Goal: Find specific page/section: Find specific page/section

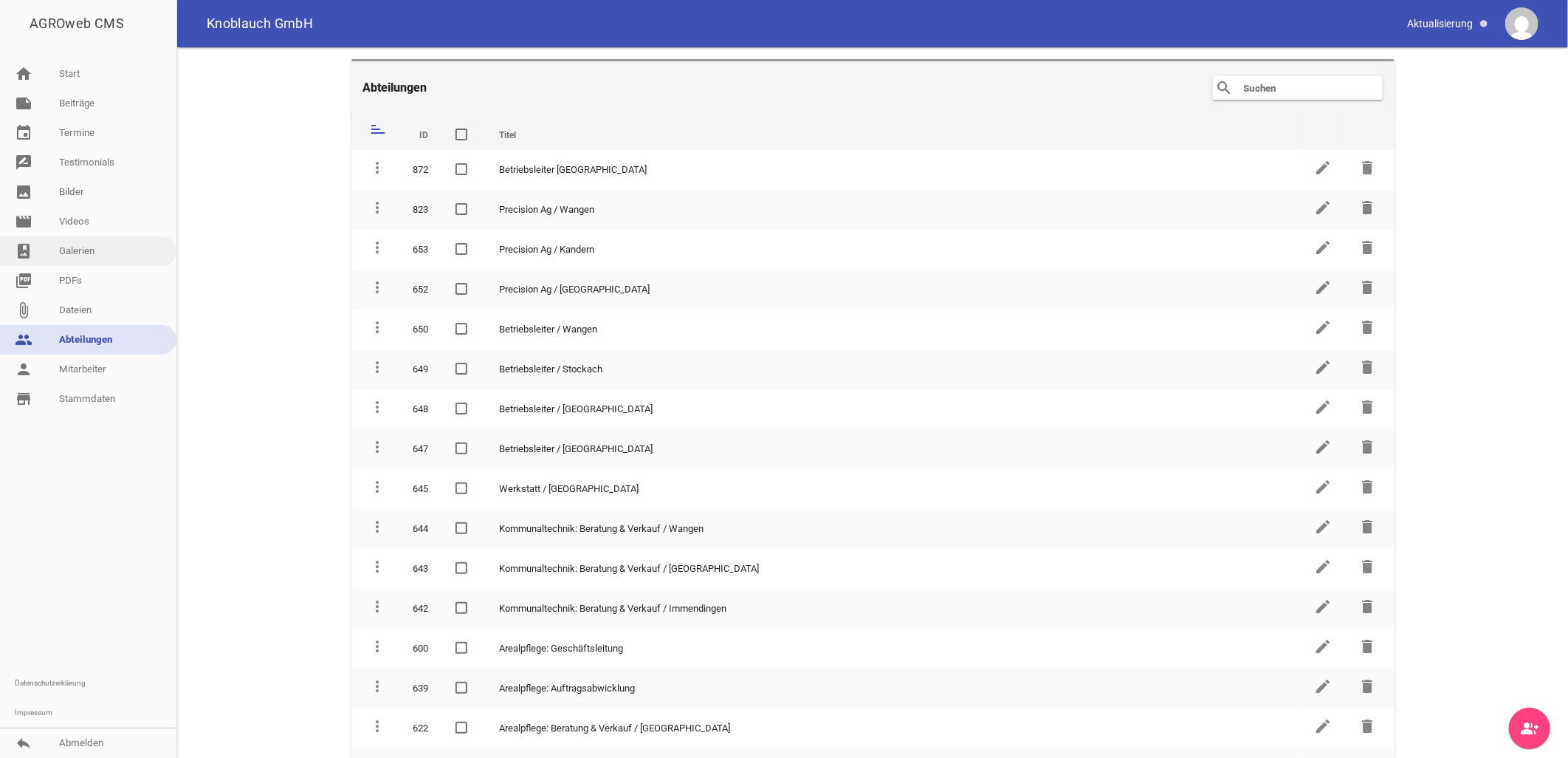
scroll to position [328, 0]
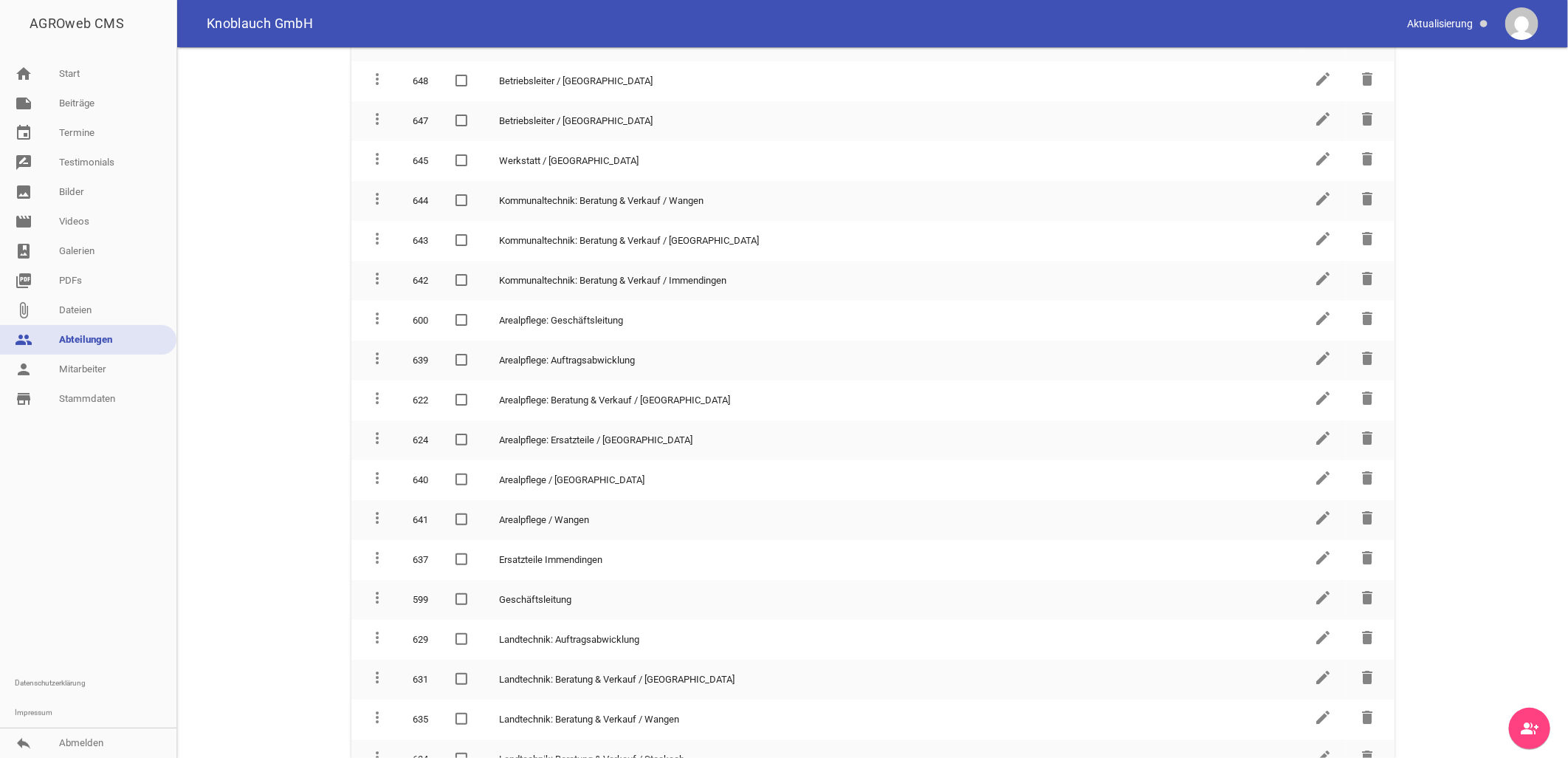
click at [98, 332] on link "people Abteilungen" at bounding box center [88, 339] width 177 height 29
click at [95, 359] on link "person Mitarbeiter" at bounding box center [88, 369] width 177 height 29
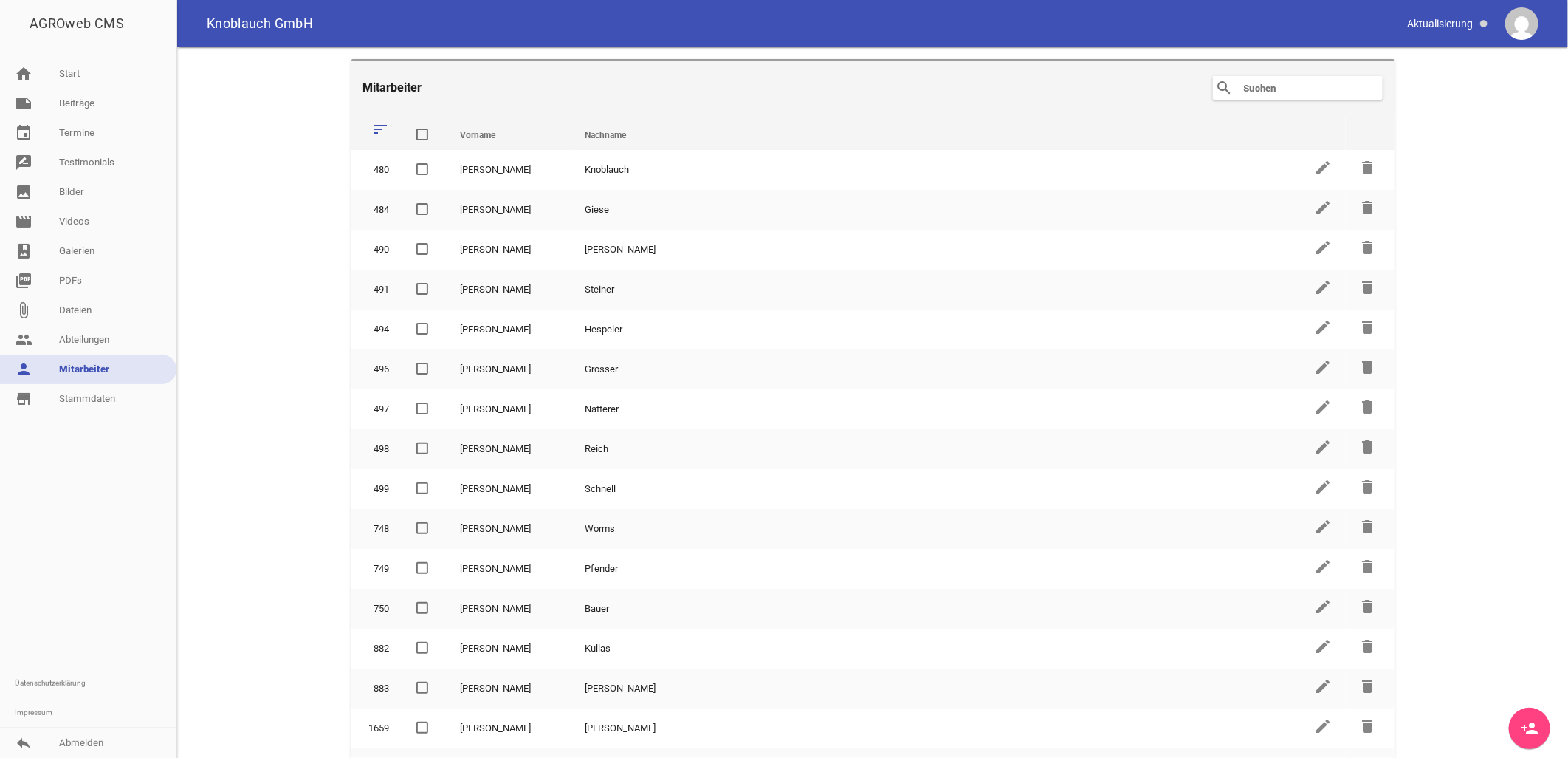
click at [1244, 89] on input "text" at bounding box center [1301, 87] width 118 height 18
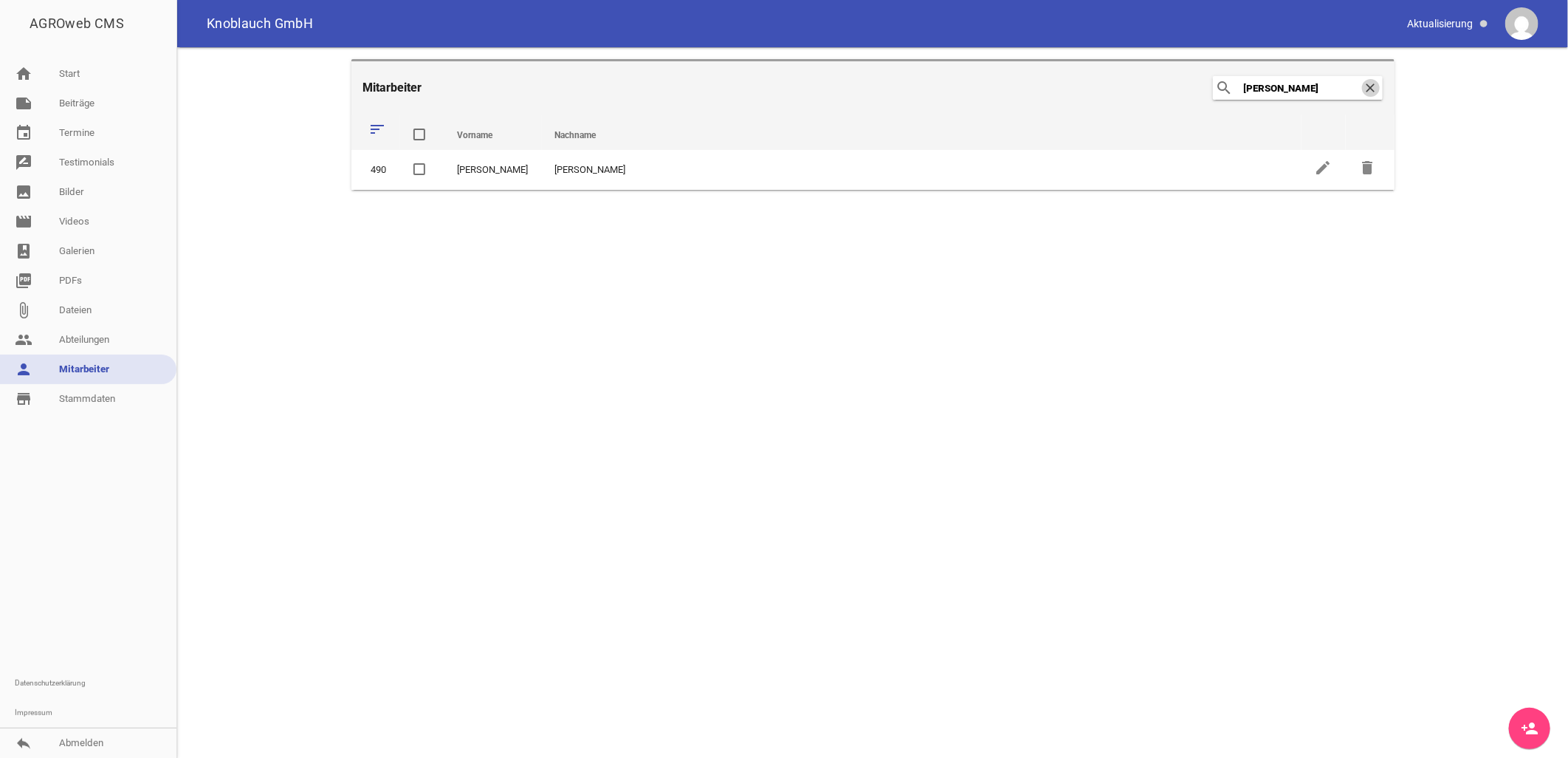
type input "[PERSON_NAME]"
click at [1371, 86] on icon "clear" at bounding box center [1371, 87] width 18 height 18
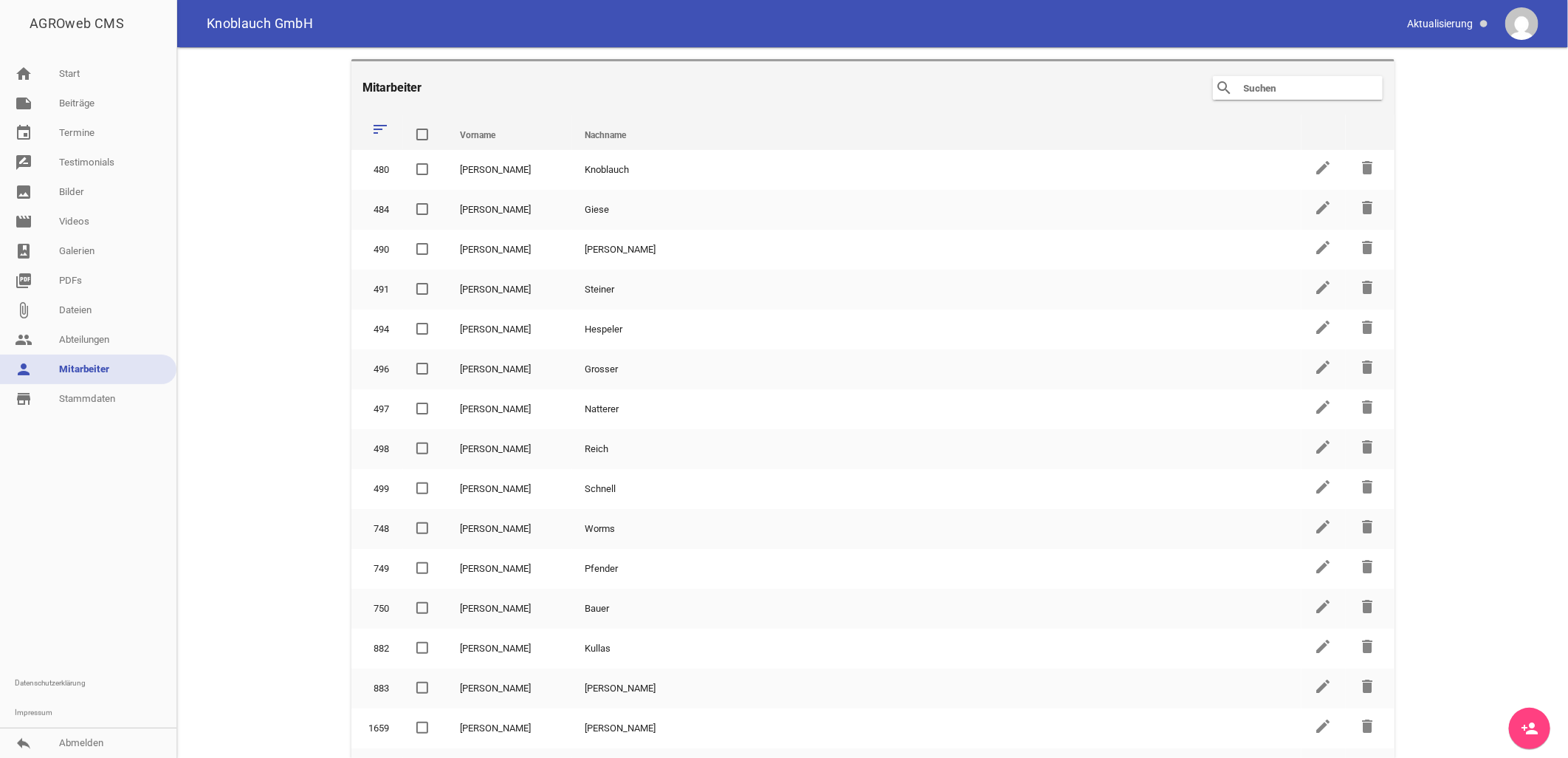
click at [1273, 96] on input "text" at bounding box center [1301, 87] width 118 height 18
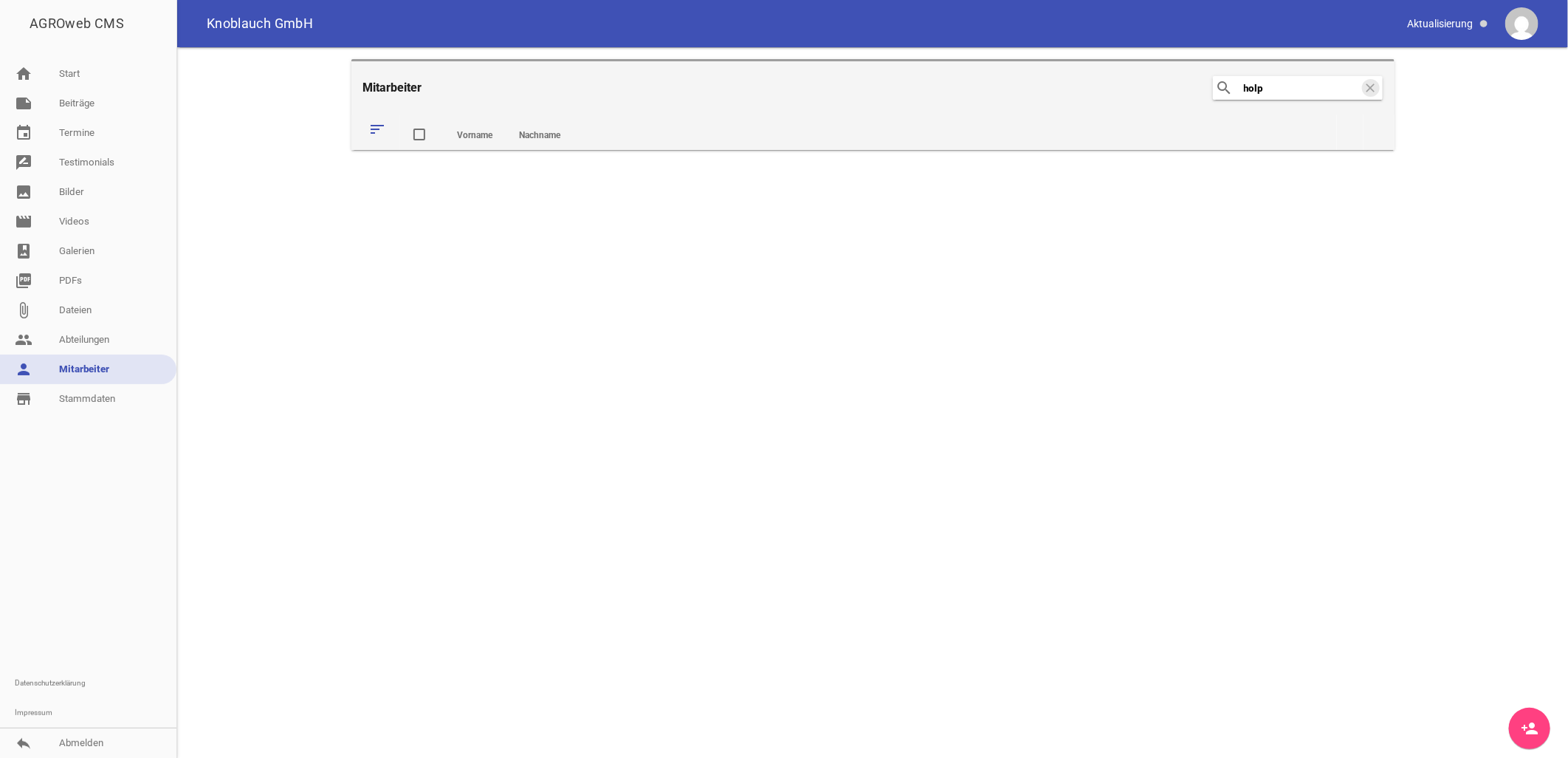
type input "holpp"
drag, startPoint x: 1287, startPoint y: 96, endPoint x: 1218, endPoint y: 99, distance: 69.1
click at [1218, 99] on div "search holpp clear" at bounding box center [1298, 88] width 170 height 24
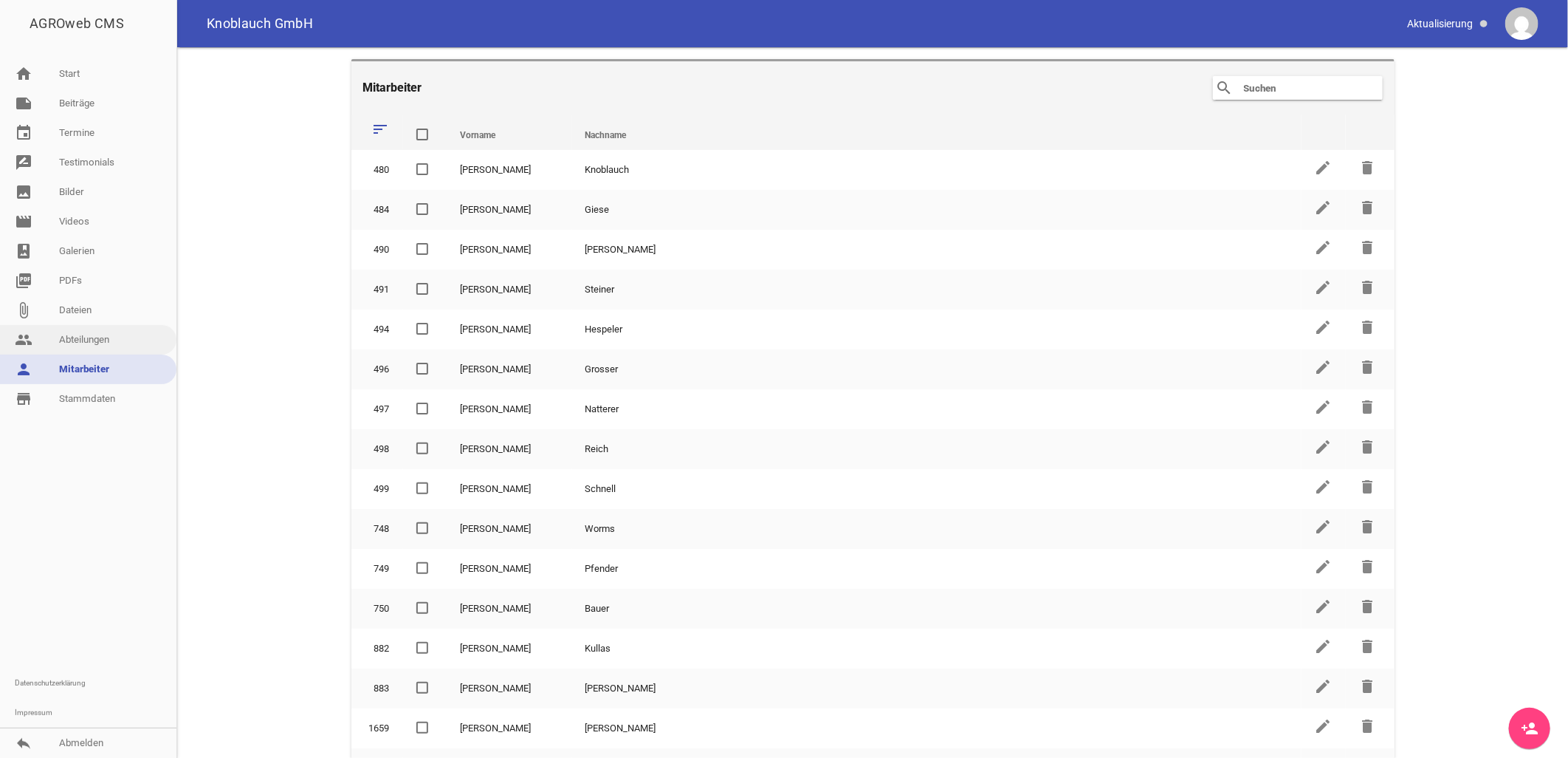
click at [112, 347] on link "people Abteilungen" at bounding box center [88, 339] width 177 height 29
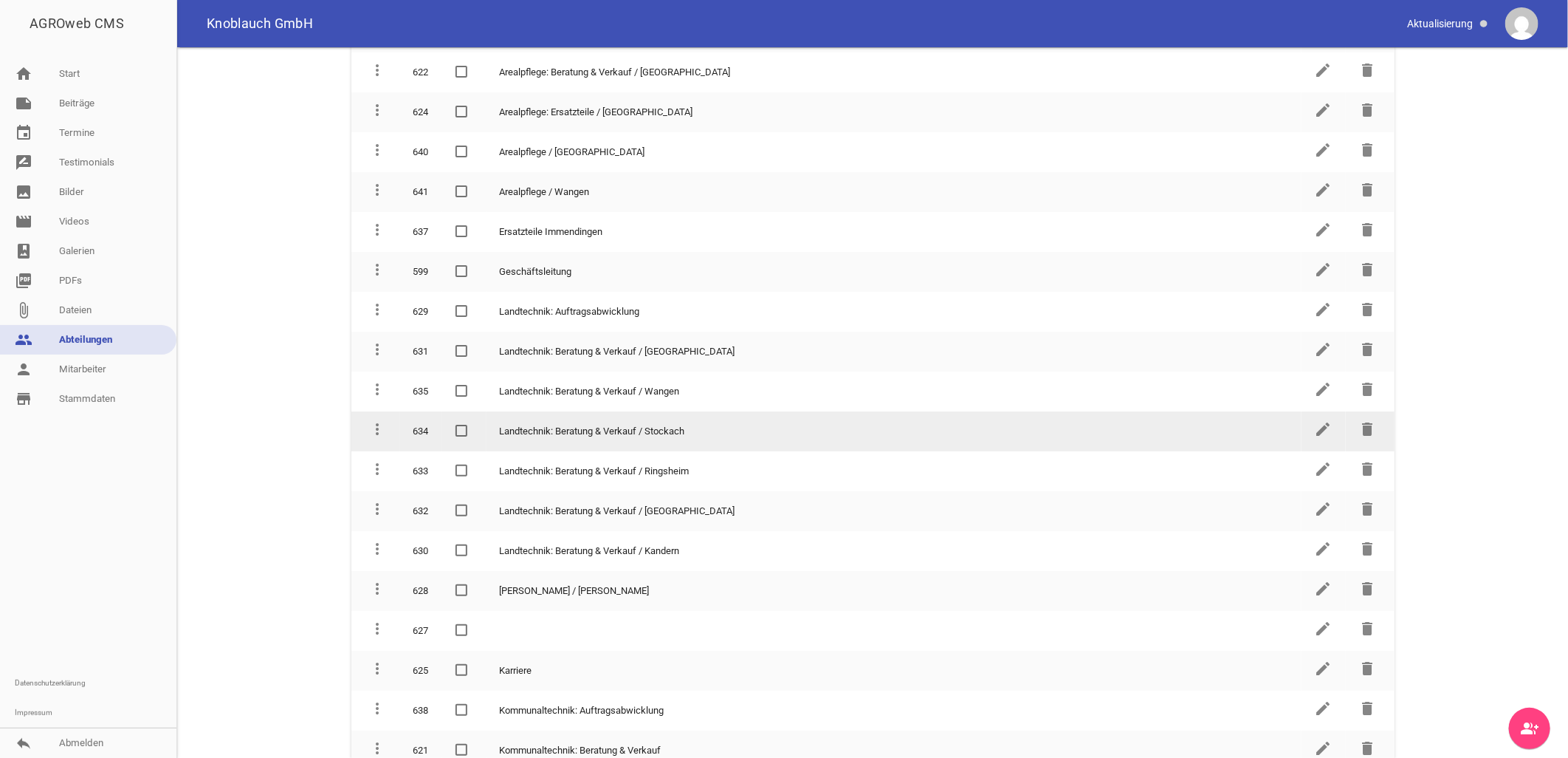
scroll to position [985, 0]
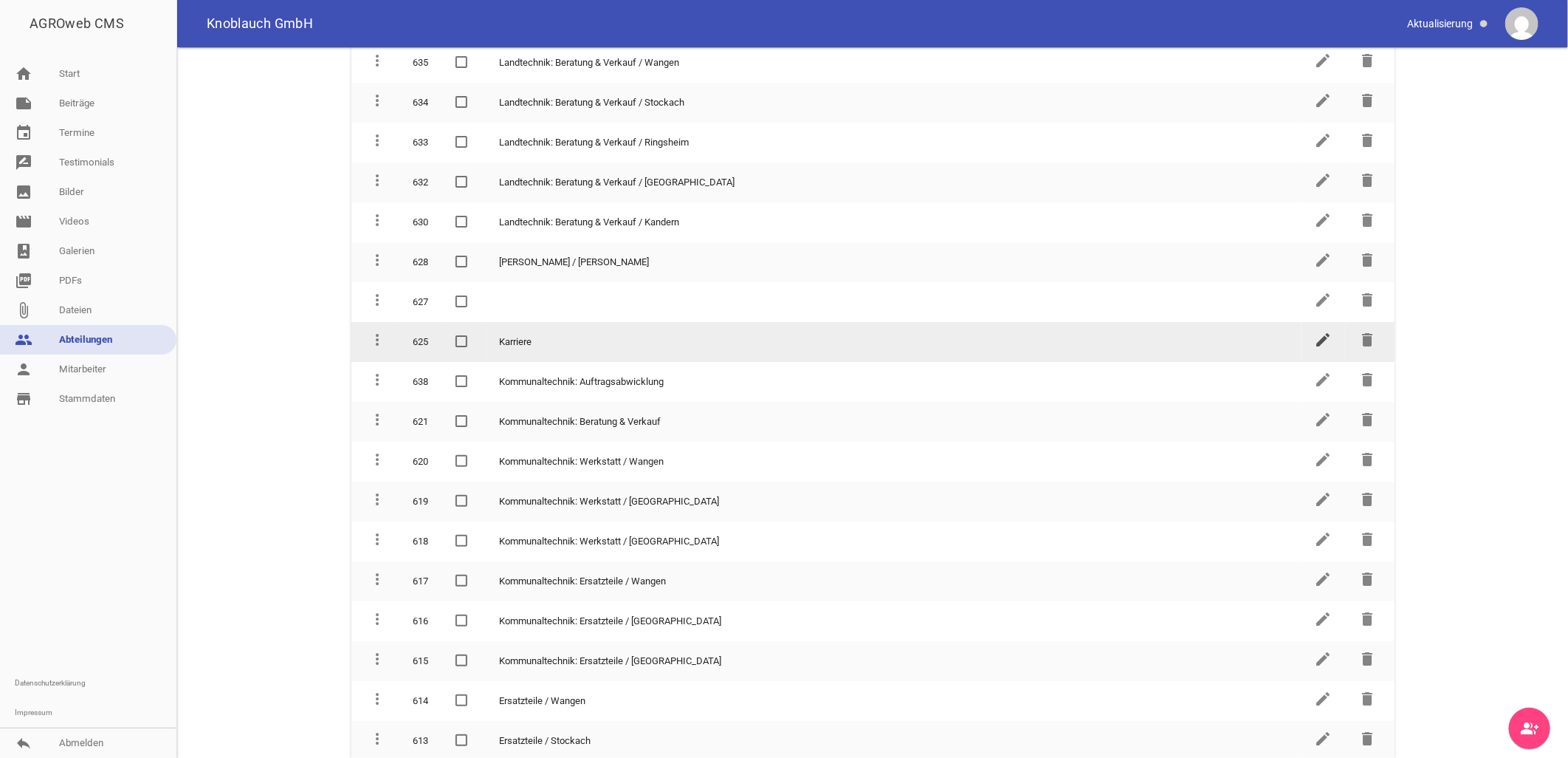
click at [1319, 331] on icon "edit" at bounding box center [1324, 339] width 18 height 18
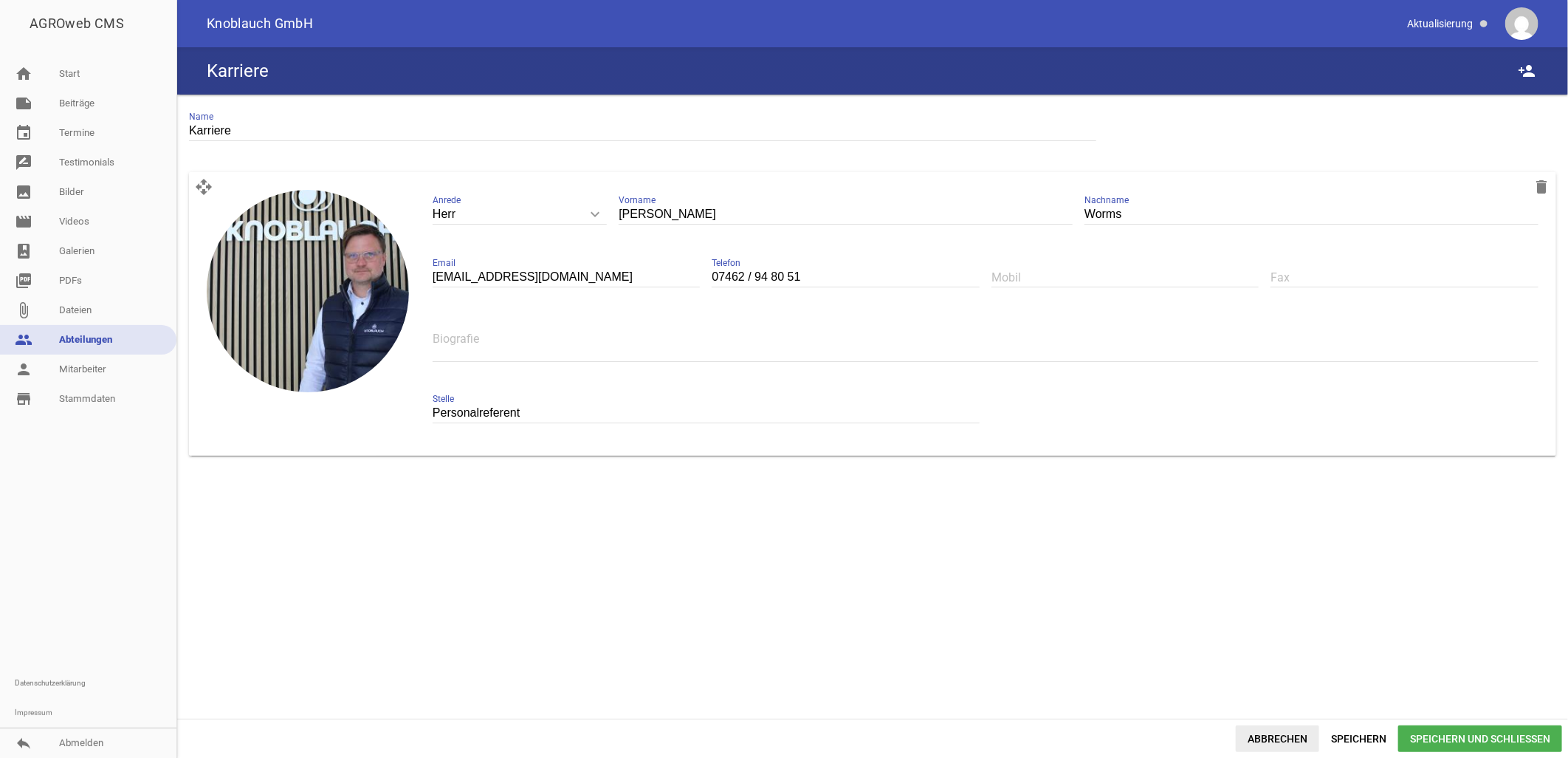
click at [1269, 736] on span "Abbrechen" at bounding box center [1277, 739] width 83 height 26
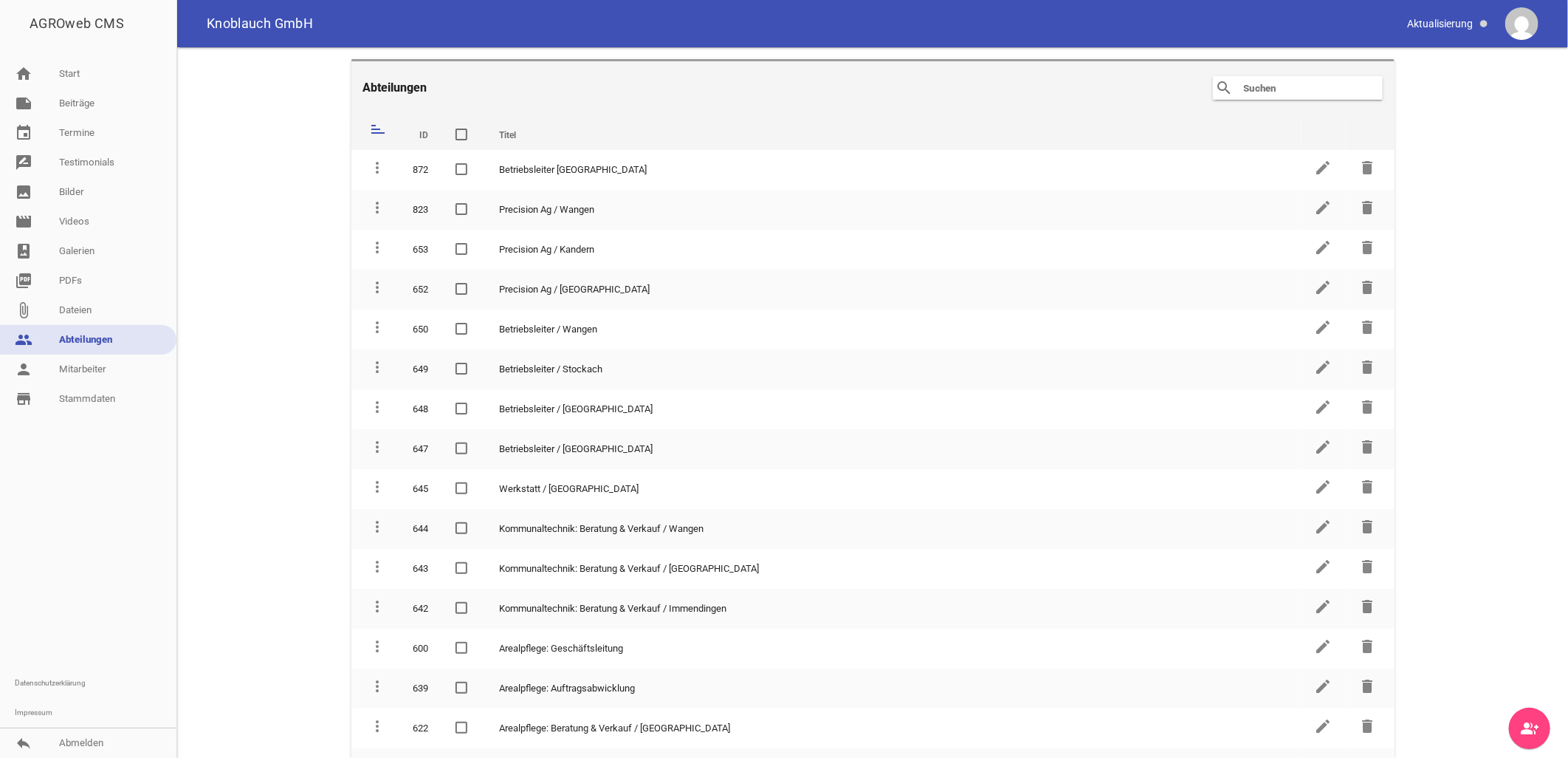
click at [219, 171] on main "Abteilungen search clear sort ID Titel delete more_vert 872 Betriebsleiter Imme…" at bounding box center [873, 402] width 1391 height 710
